Goal: Information Seeking & Learning: Understand process/instructions

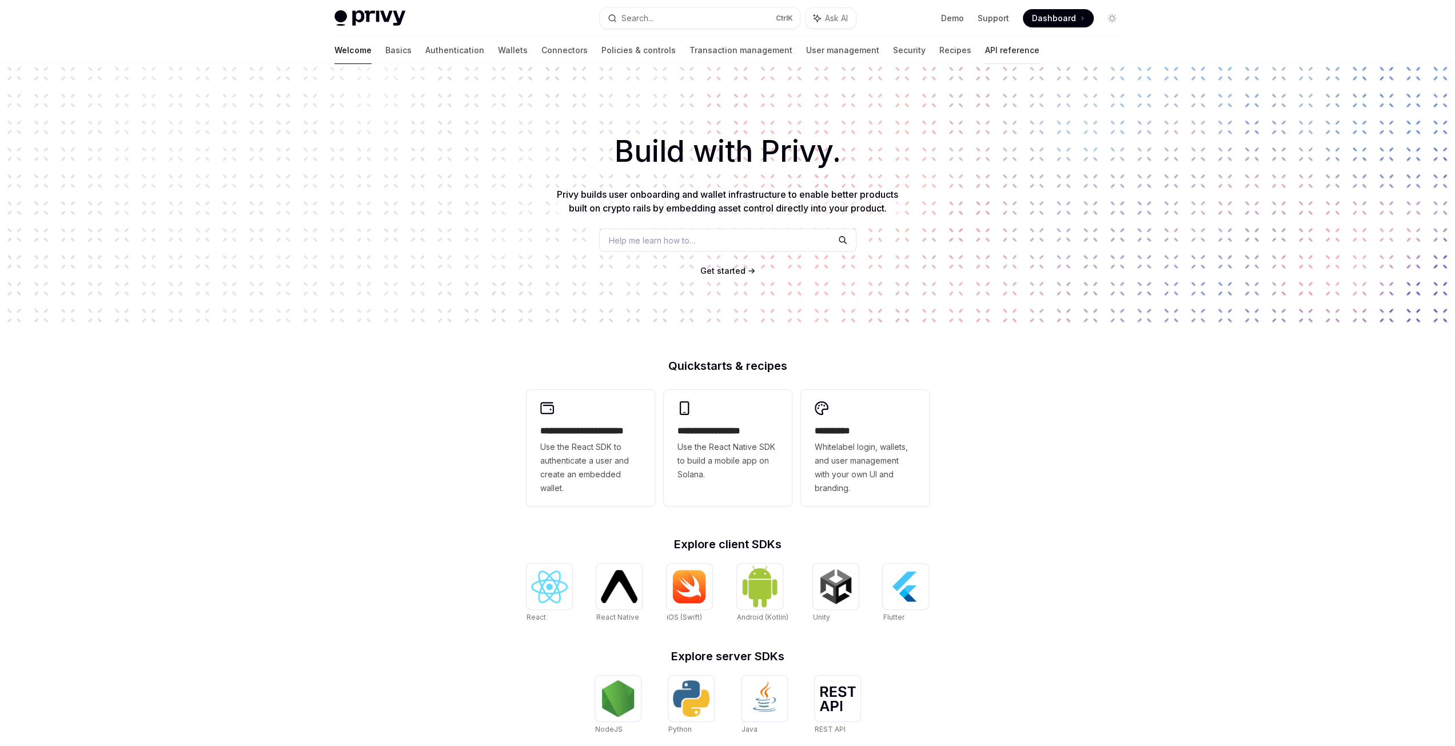
click at [985, 52] on link "API reference" at bounding box center [1012, 50] width 54 height 27
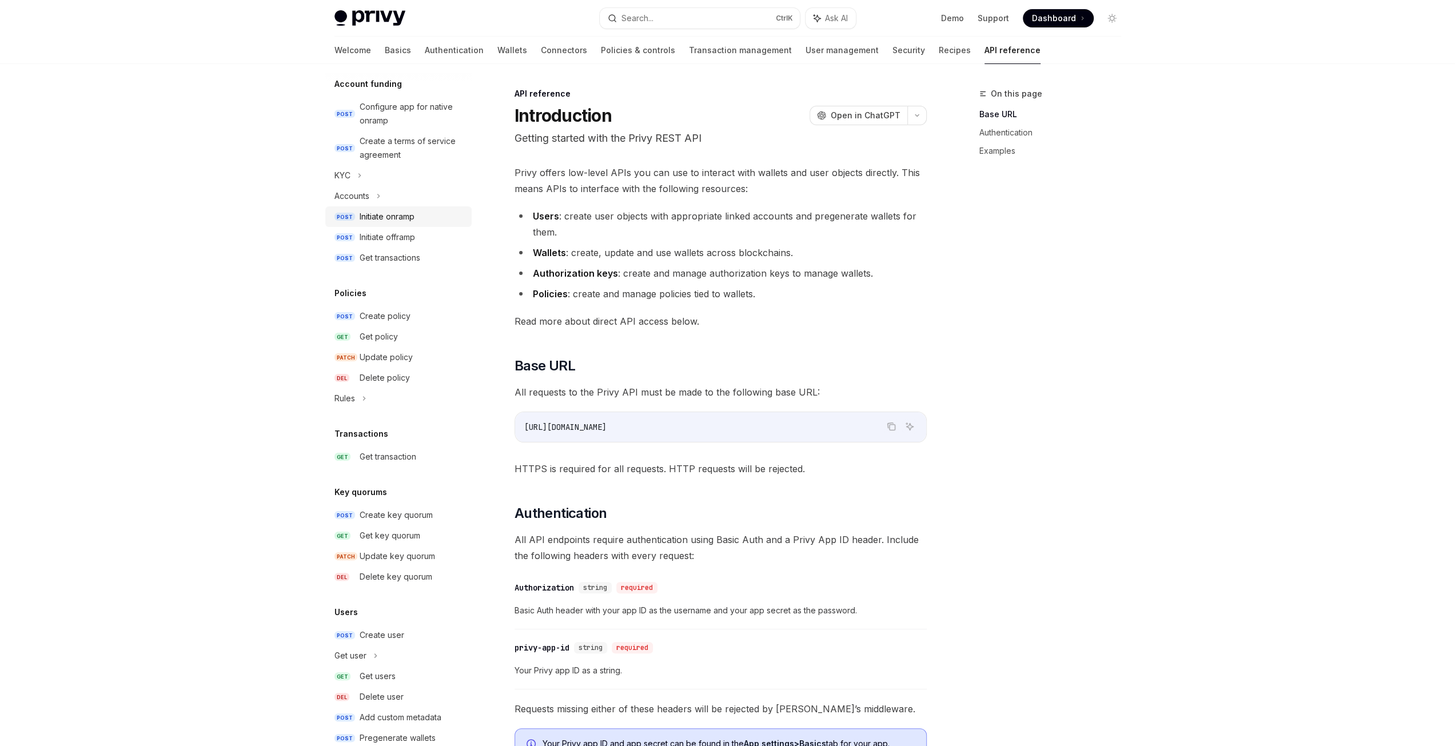
scroll to position [435, 0]
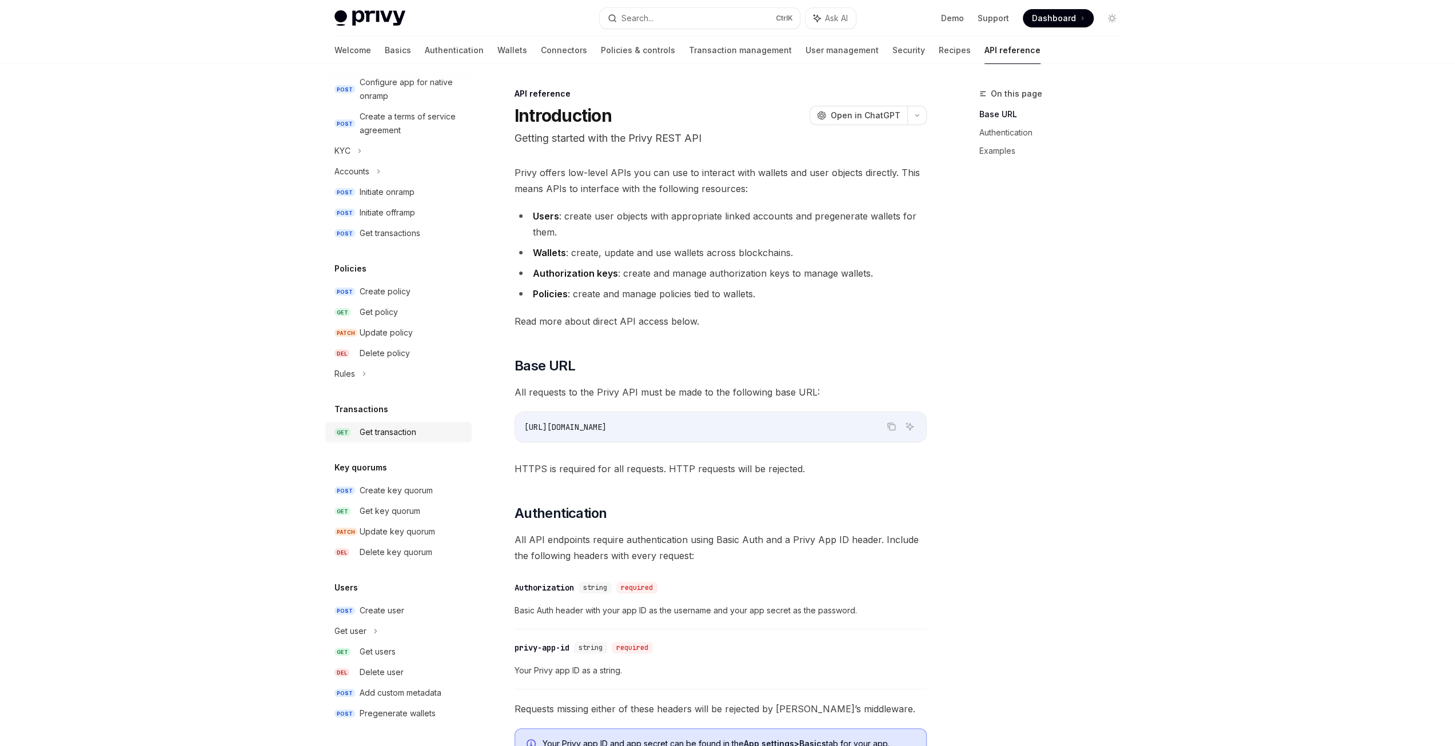
click at [389, 434] on div "Get transaction" at bounding box center [388, 432] width 57 height 14
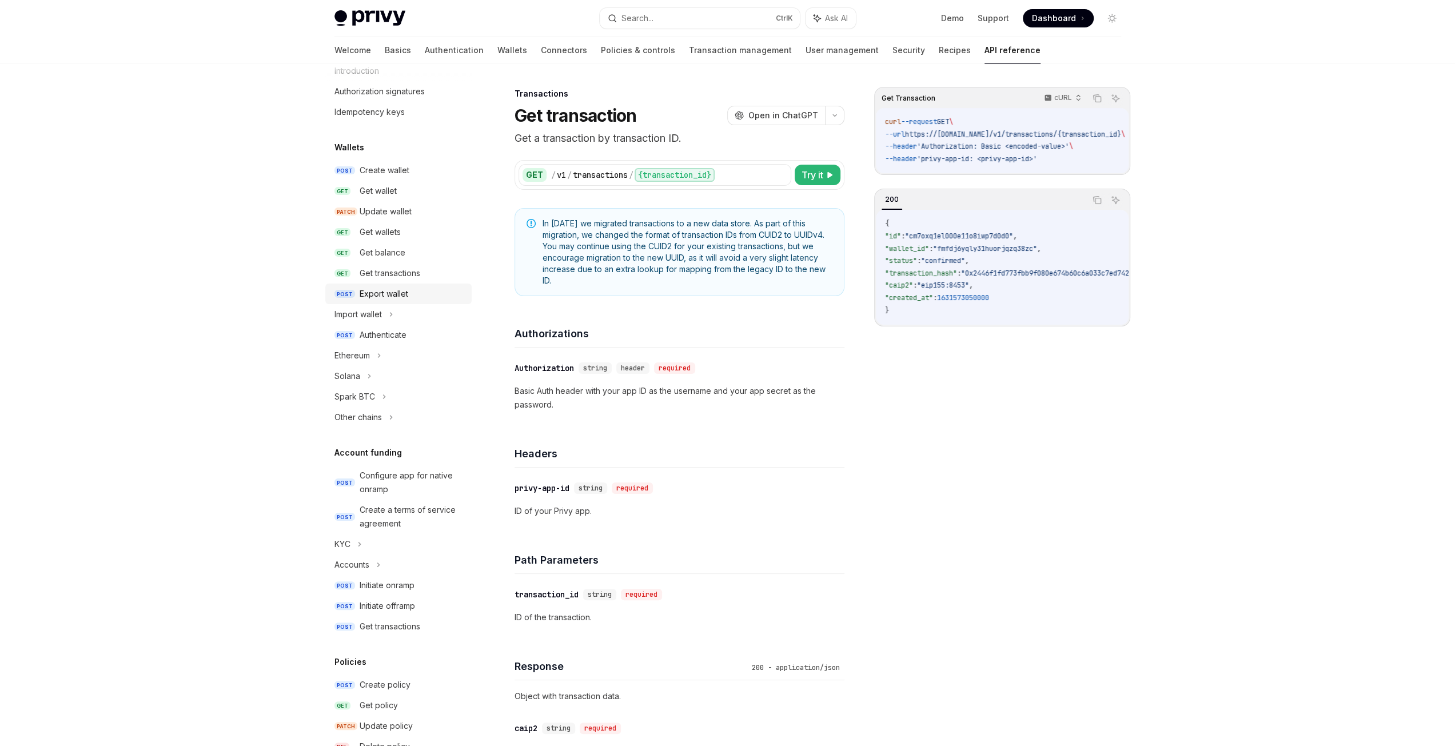
scroll to position [57, 0]
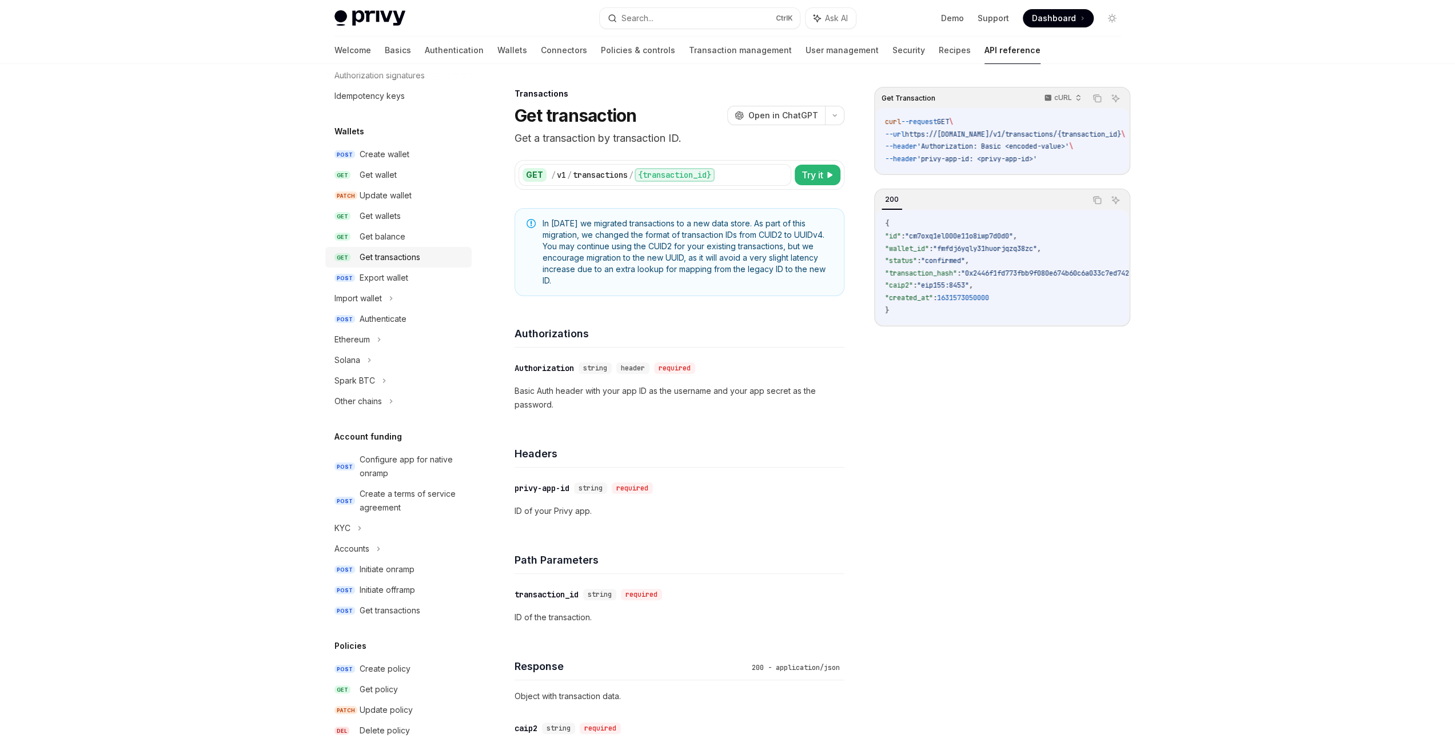
click at [390, 260] on div "Get transactions" at bounding box center [390, 257] width 61 height 14
type textarea "*"
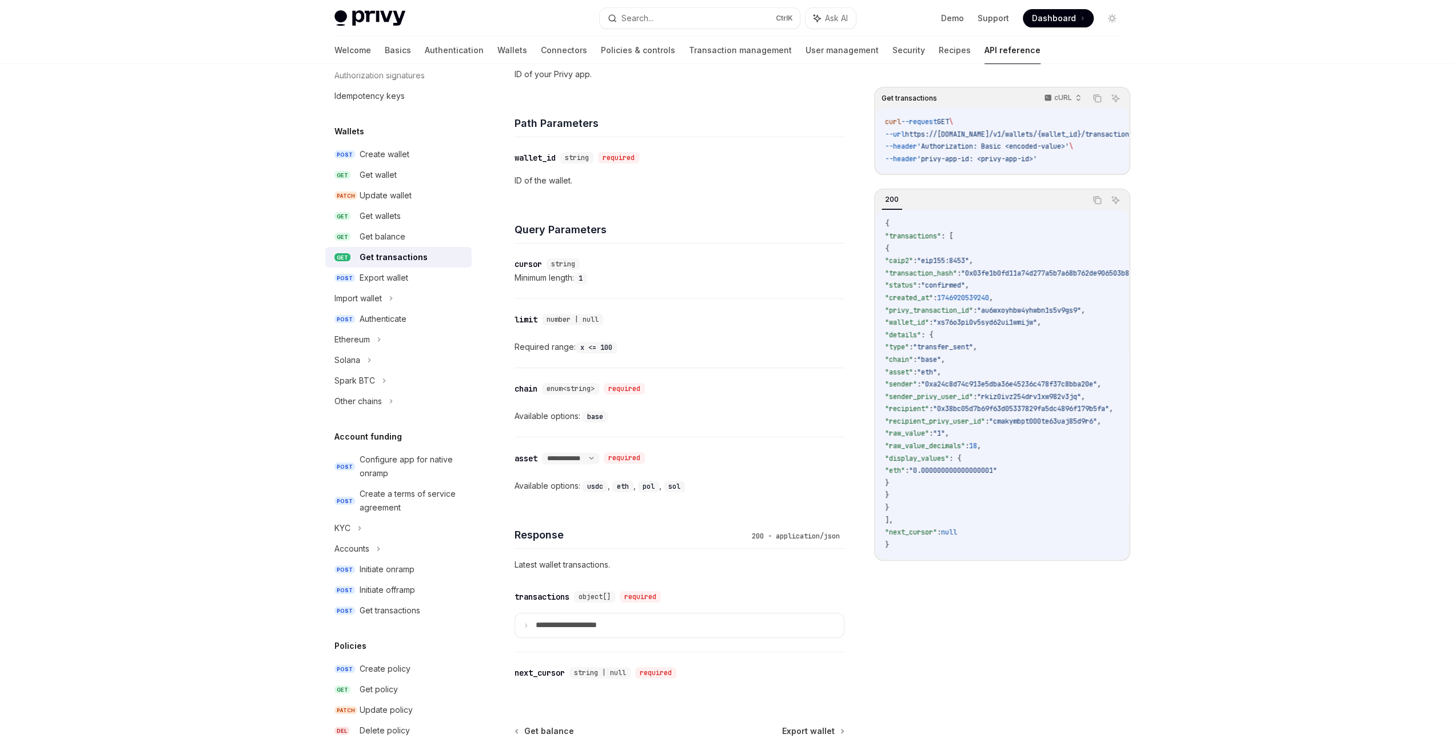
scroll to position [343, 0]
click at [597, 412] on code "base" at bounding box center [595, 413] width 25 height 11
click at [560, 513] on div "Response 200 - application/json" at bounding box center [680, 524] width 330 height 42
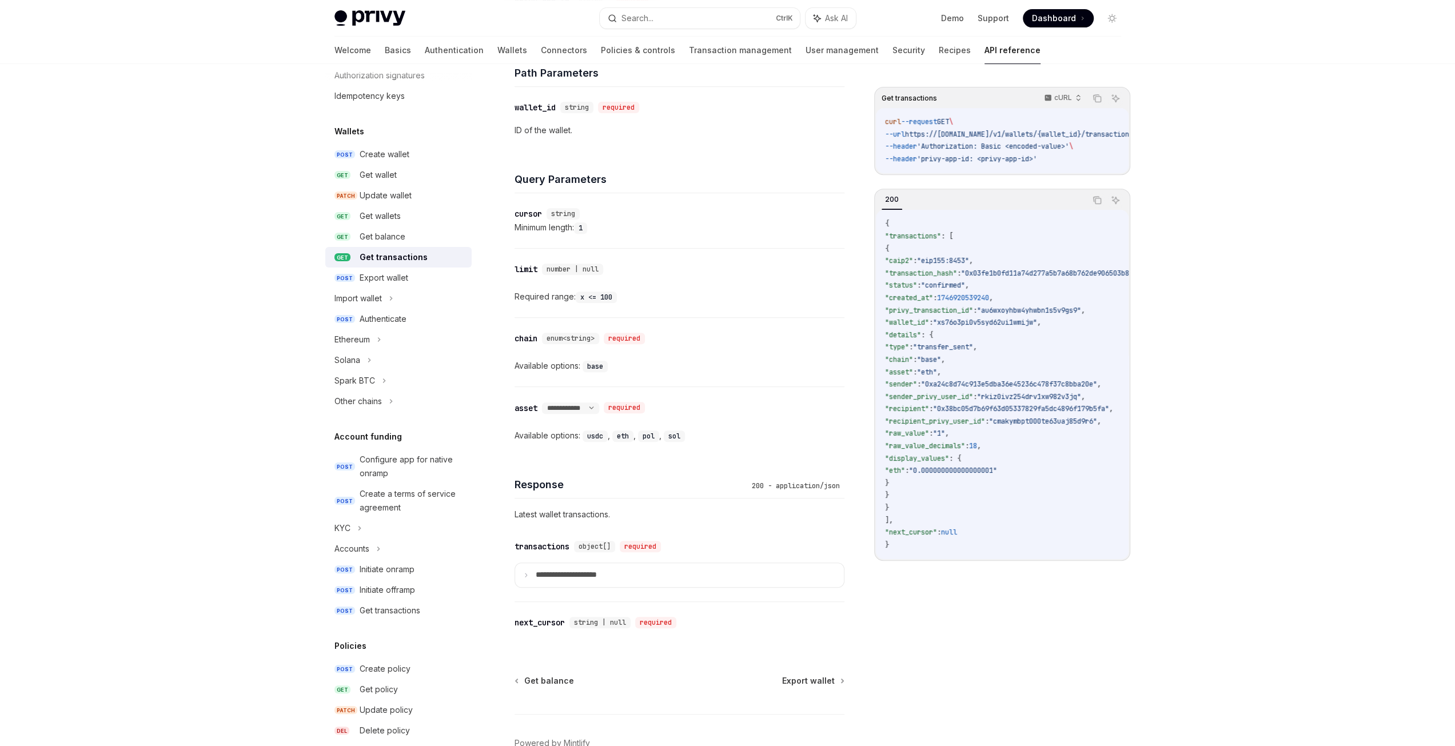
scroll to position [453, 0]
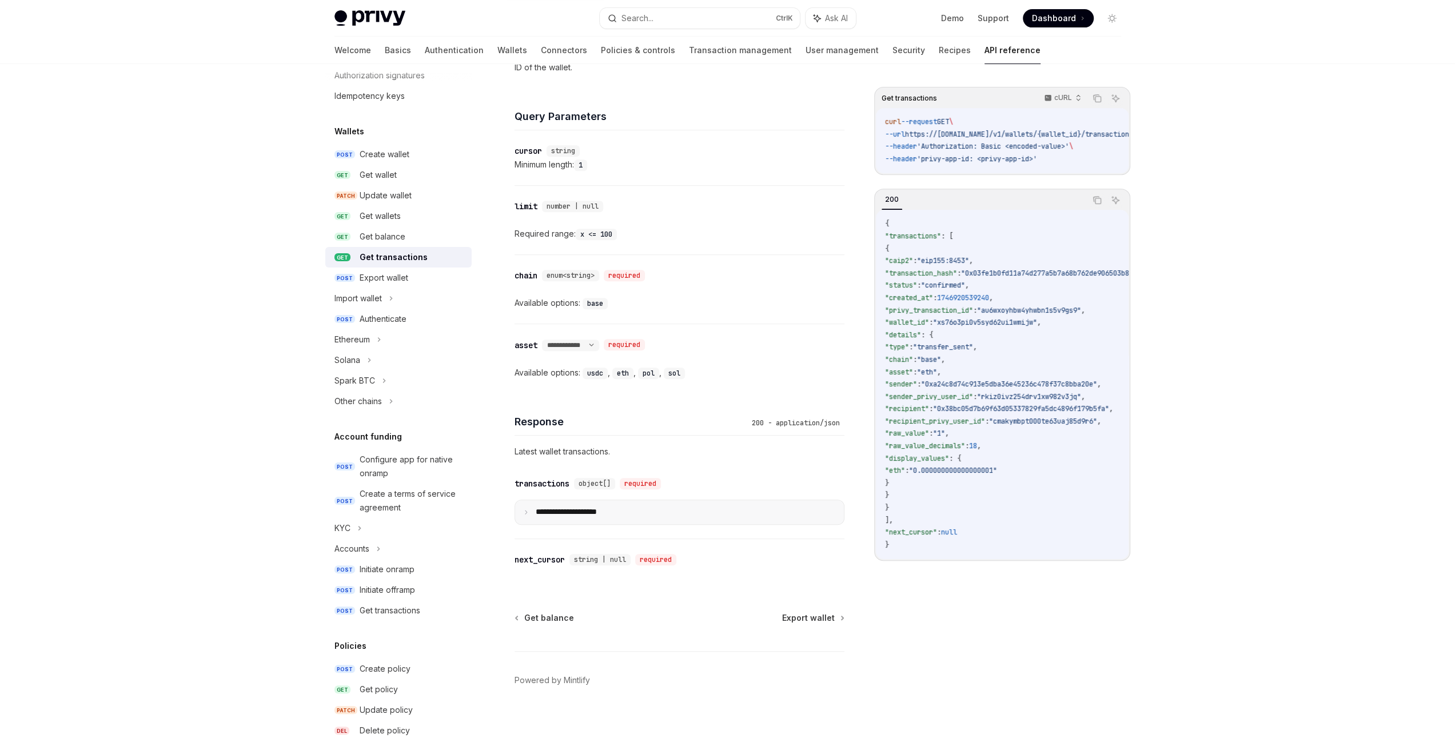
click at [524, 511] on icon at bounding box center [526, 512] width 6 height 6
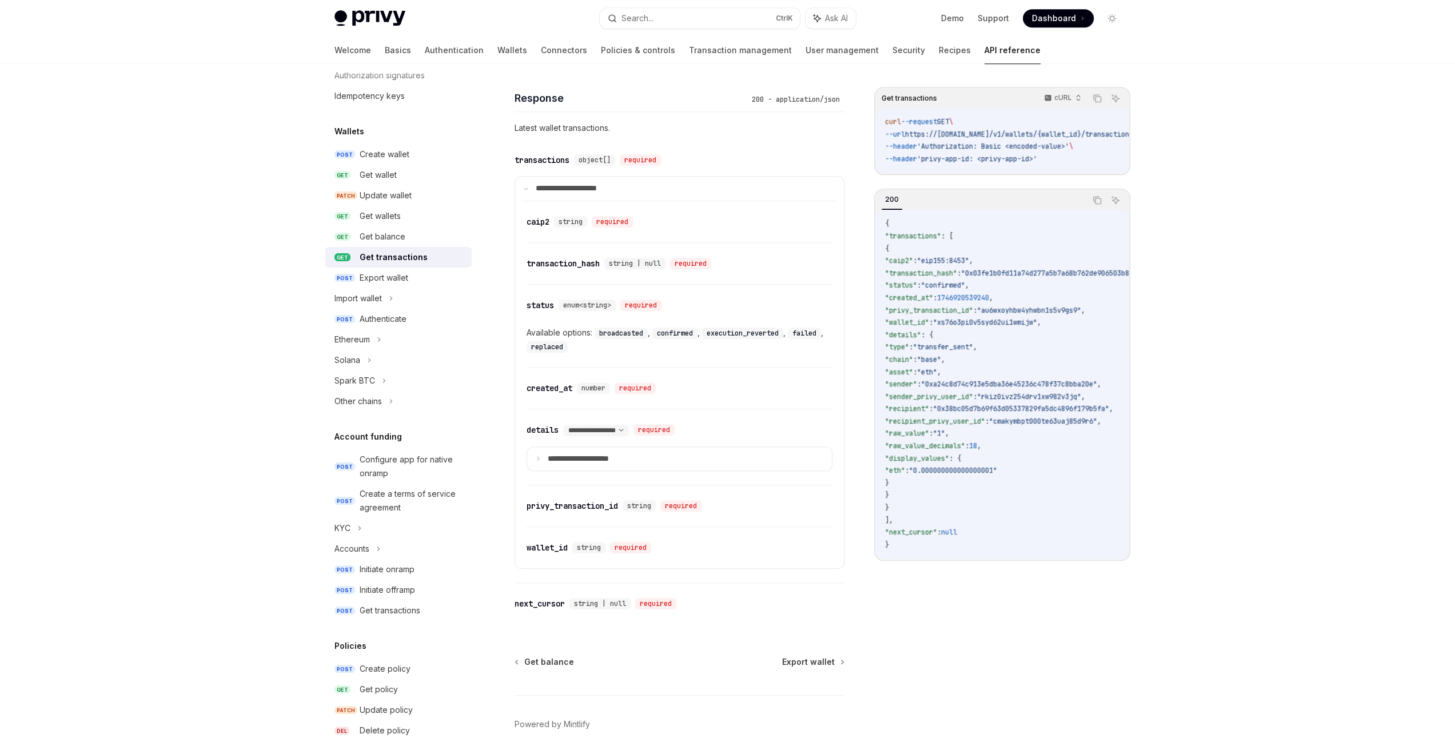
scroll to position [761, 0]
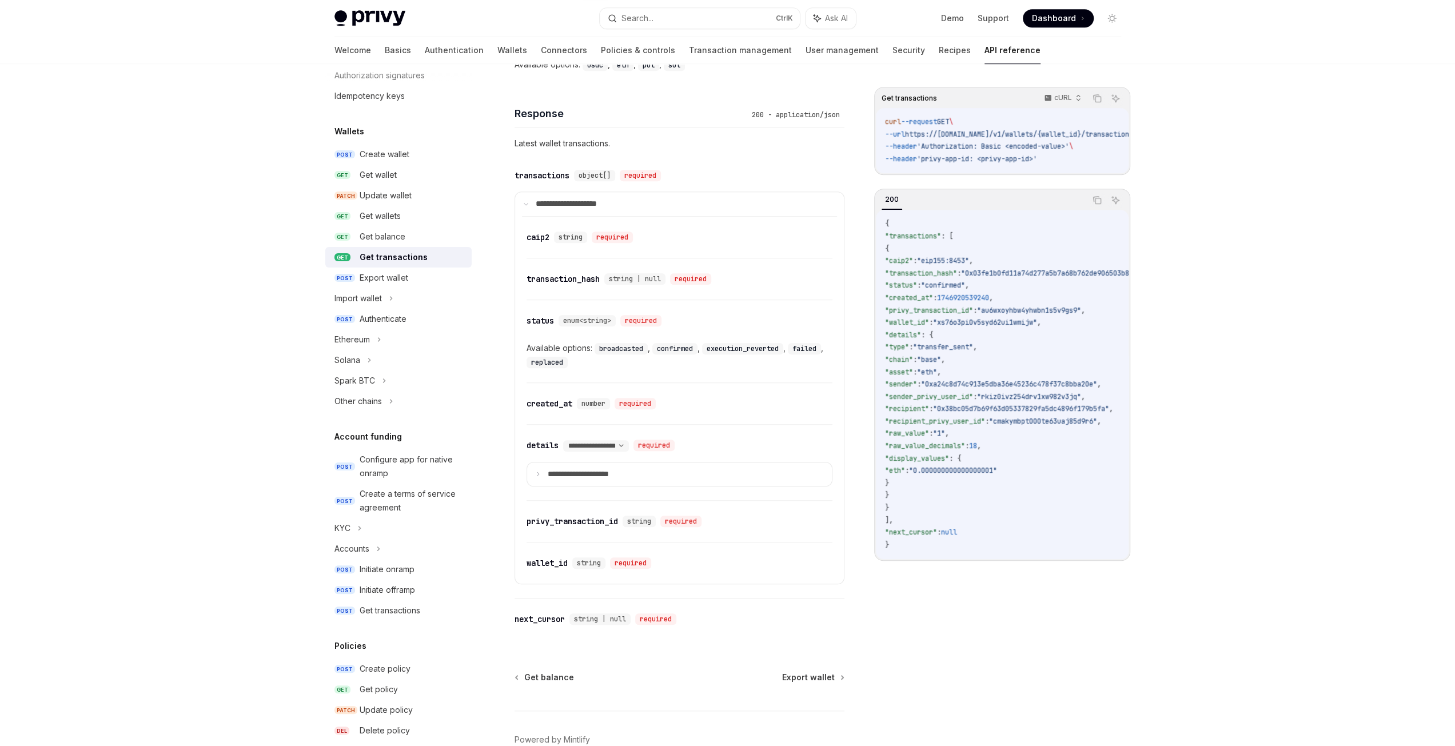
click at [165, 345] on div "Privy Docs home page Search... Ctrl K Ask AI Demo Support Dashboard Dashboard S…" at bounding box center [727, 24] width 1455 height 1571
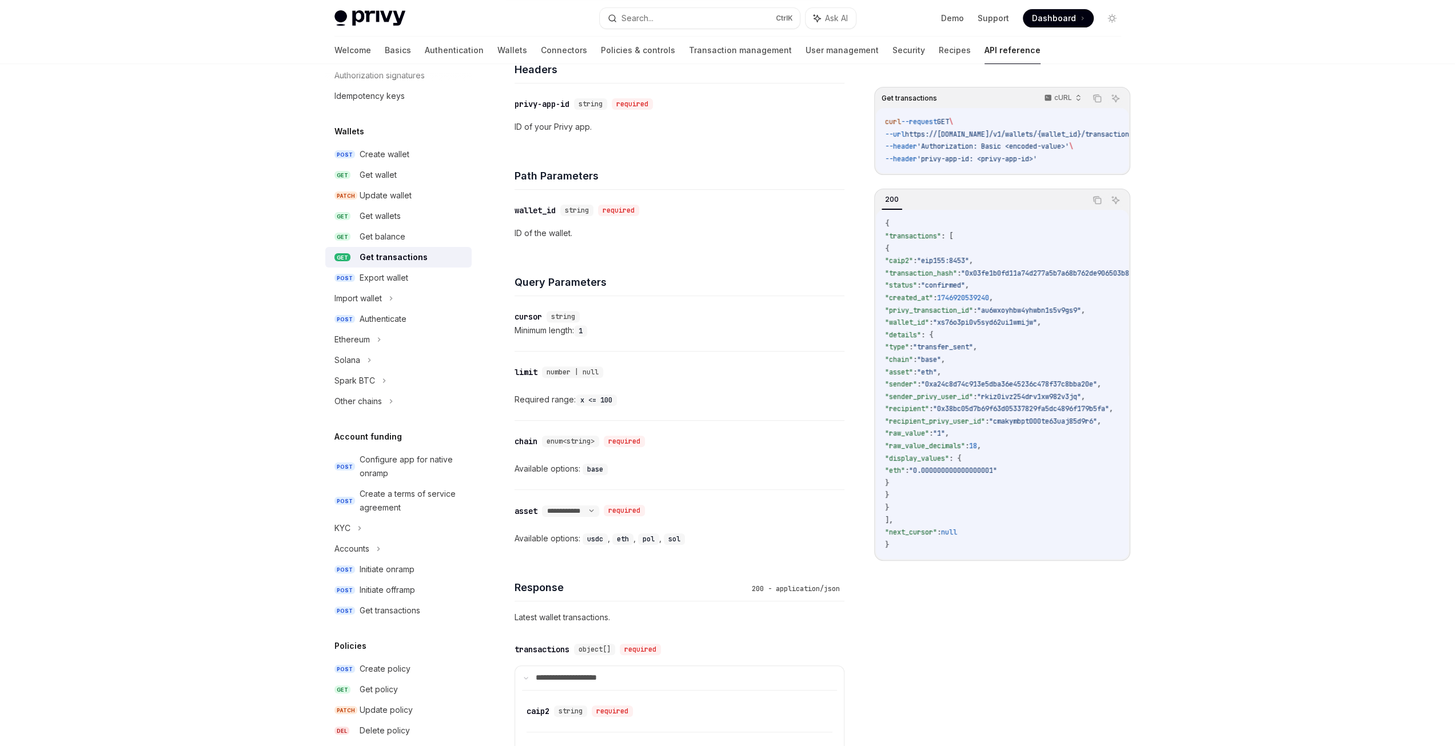
scroll to position [304, 0]
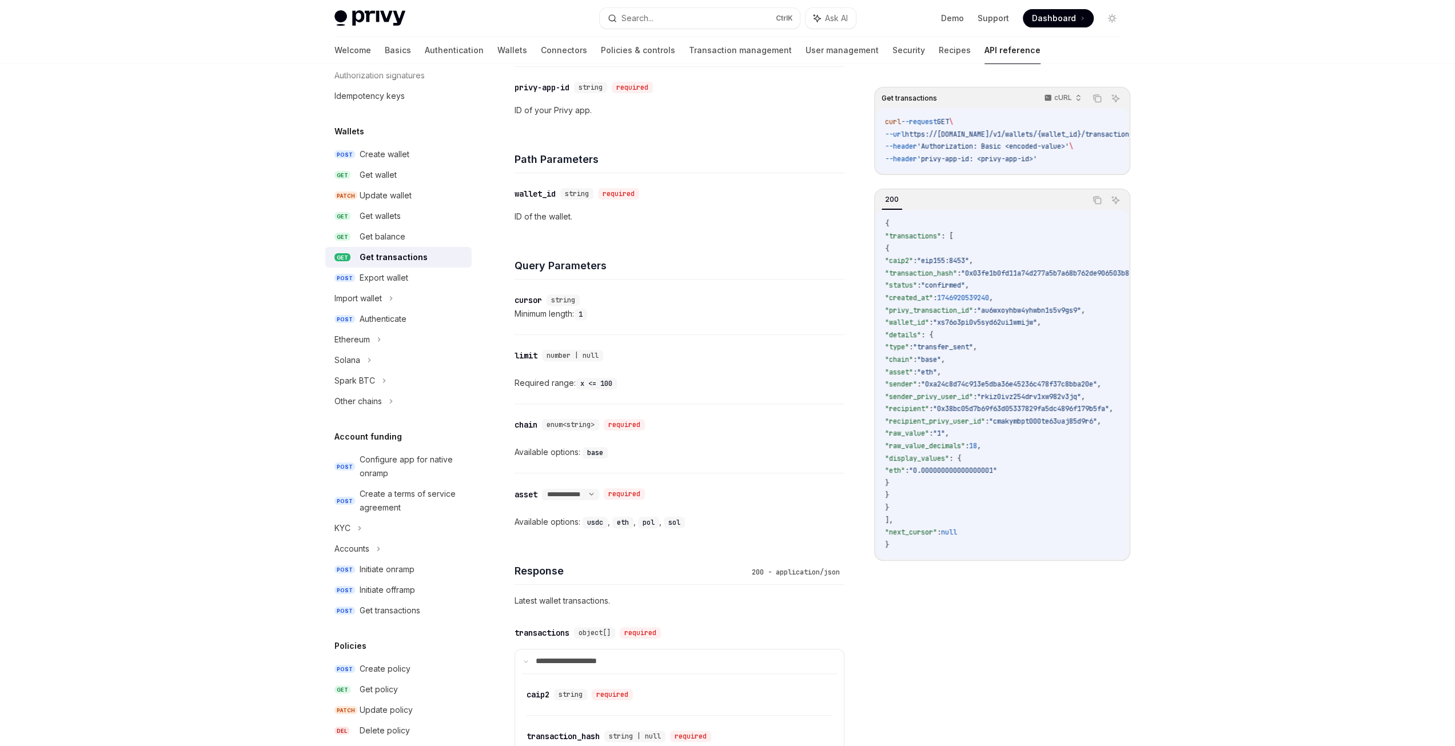
click at [596, 452] on code "base" at bounding box center [595, 452] width 25 height 11
click at [563, 455] on div "Available options: base" at bounding box center [680, 452] width 330 height 14
click at [532, 424] on div "chain" at bounding box center [526, 424] width 23 height 11
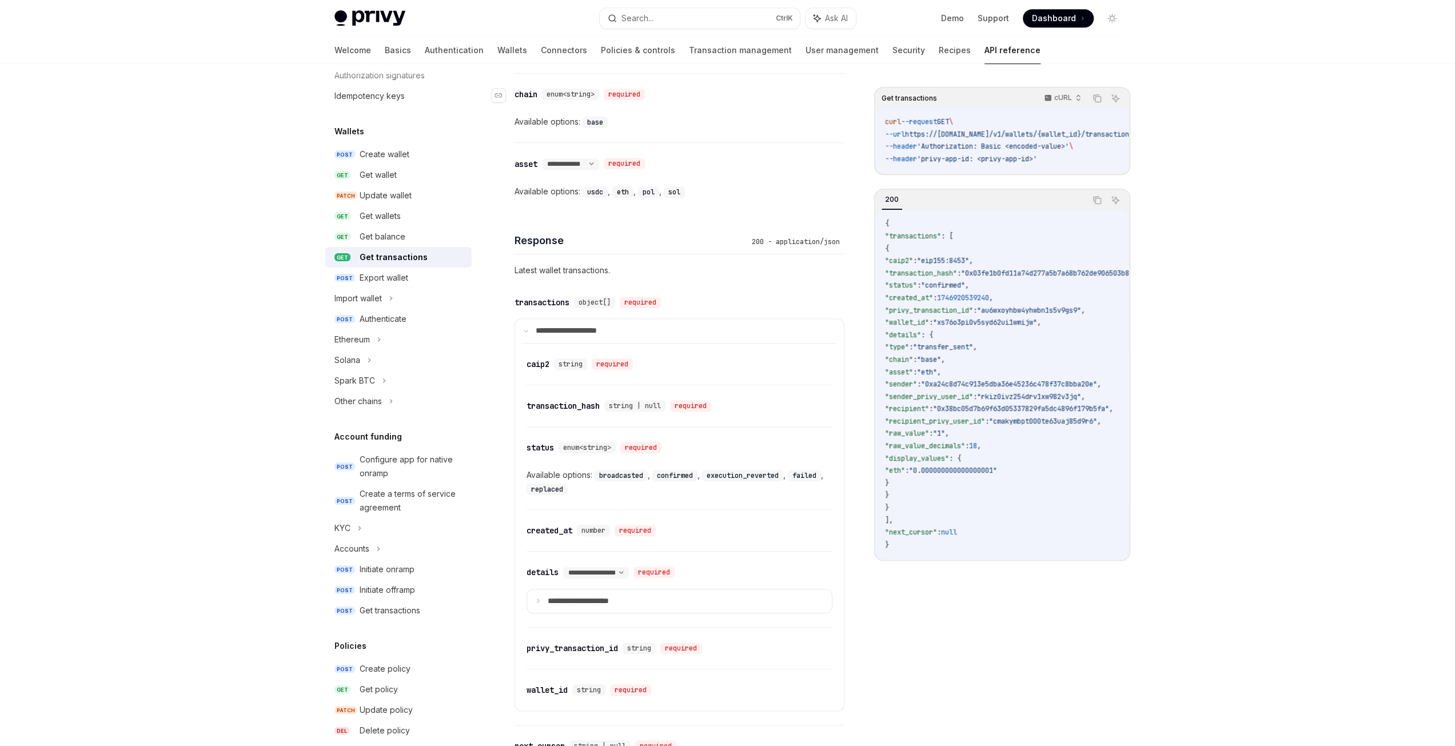
scroll to position [644, 0]
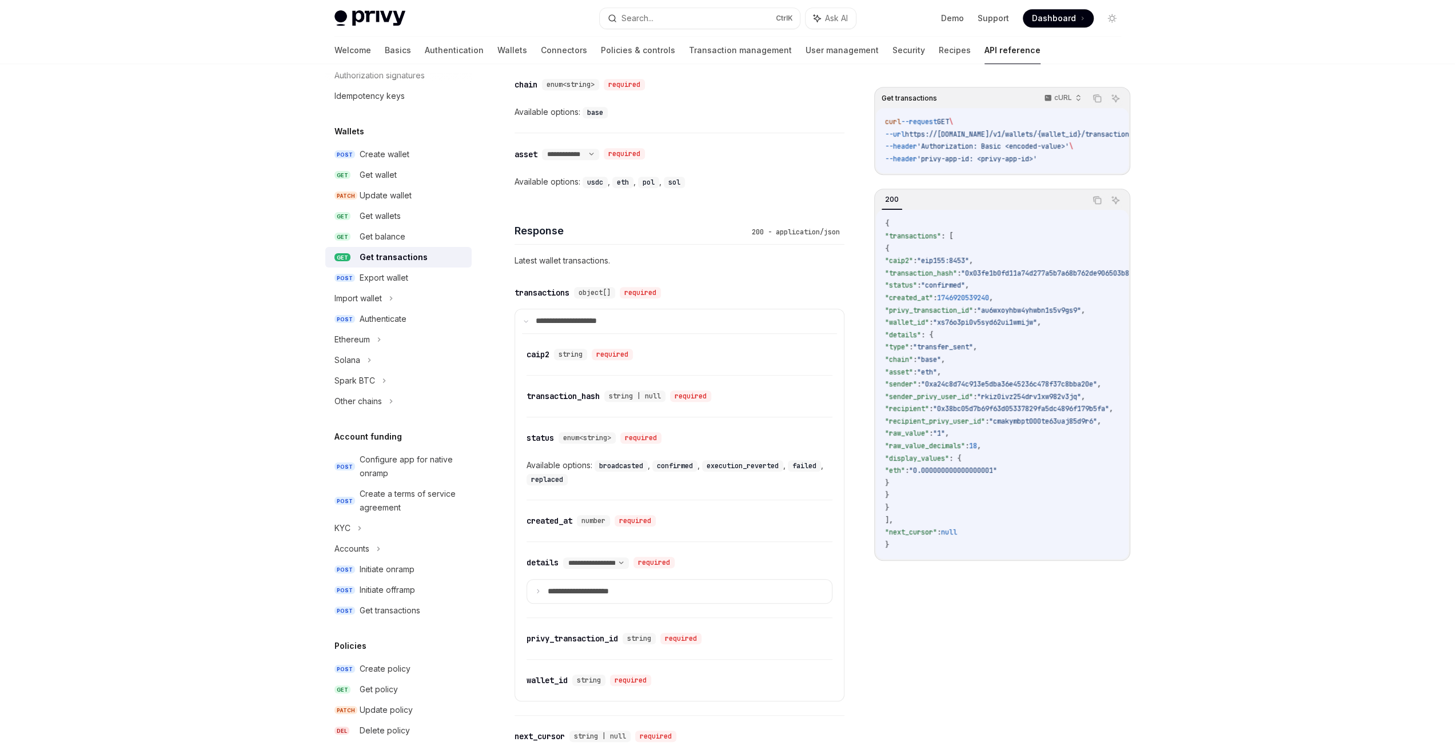
click at [598, 110] on code "base" at bounding box center [595, 112] width 25 height 11
